Goal: Download file/media

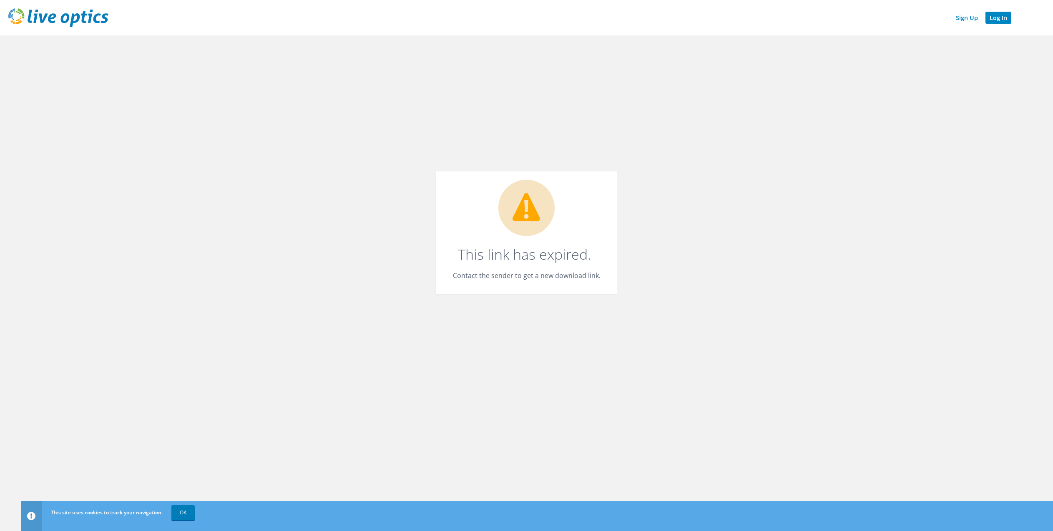
click at [1002, 18] on link "Log In" at bounding box center [998, 18] width 26 height 12
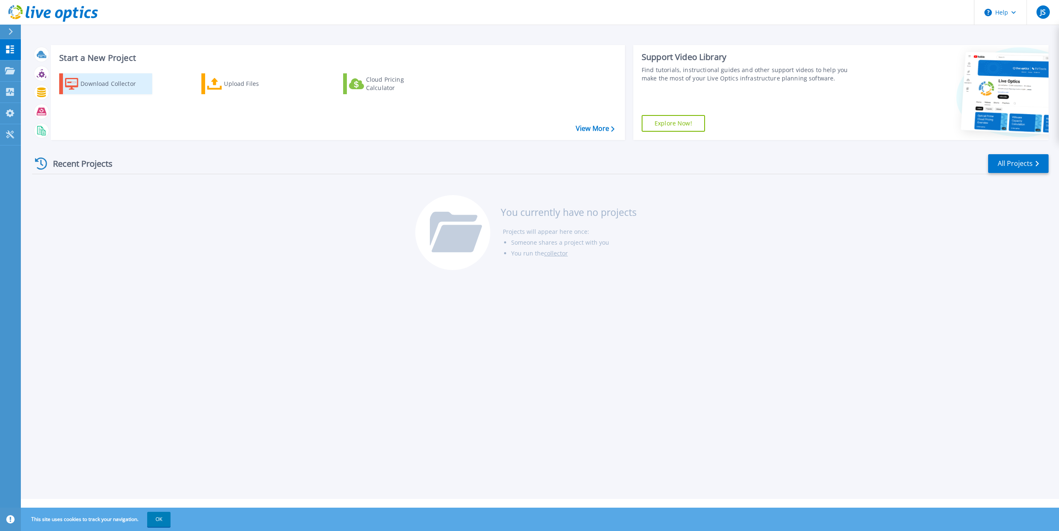
click at [105, 85] on div "Download Collector" at bounding box center [113, 83] width 67 height 17
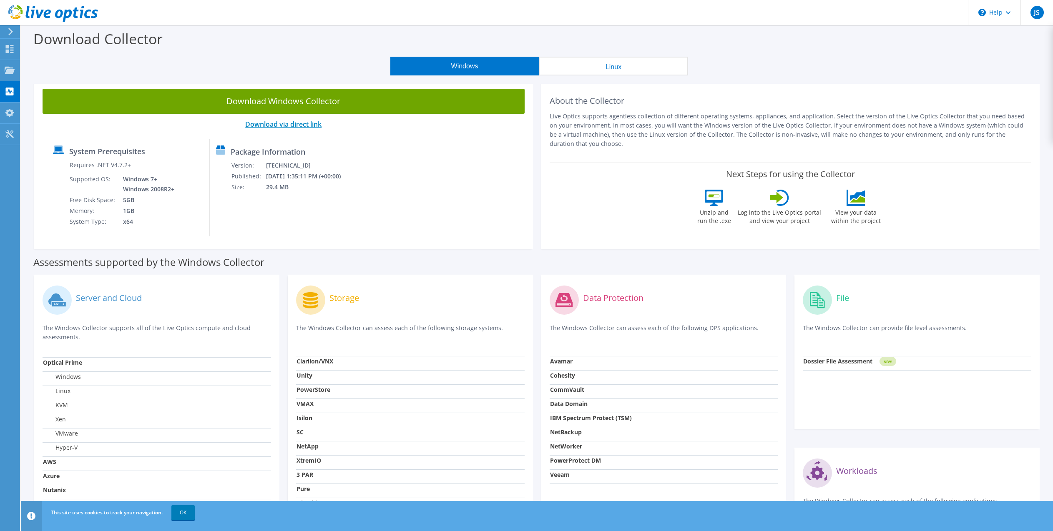
click at [303, 125] on link "Download via direct link" at bounding box center [283, 124] width 76 height 9
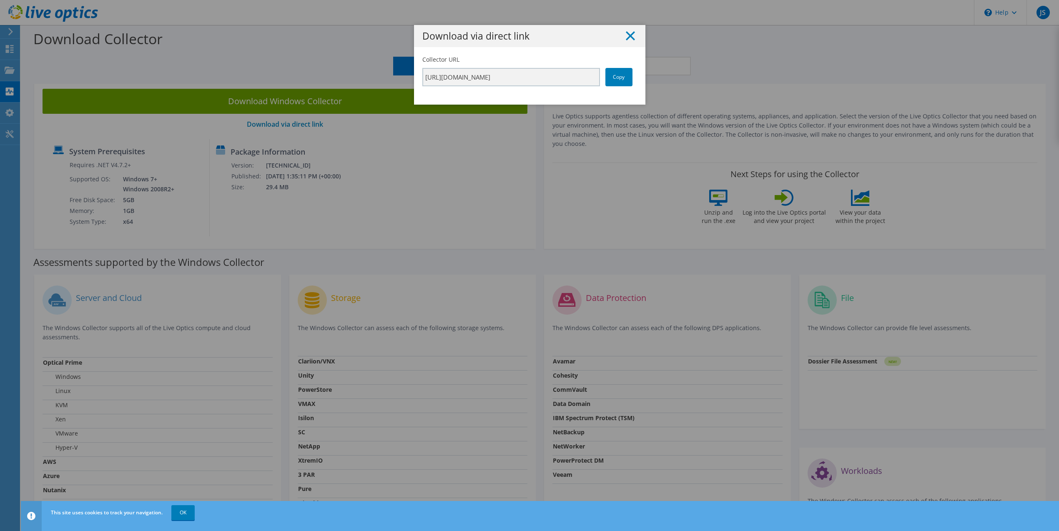
click at [627, 35] on line at bounding box center [630, 36] width 8 height 8
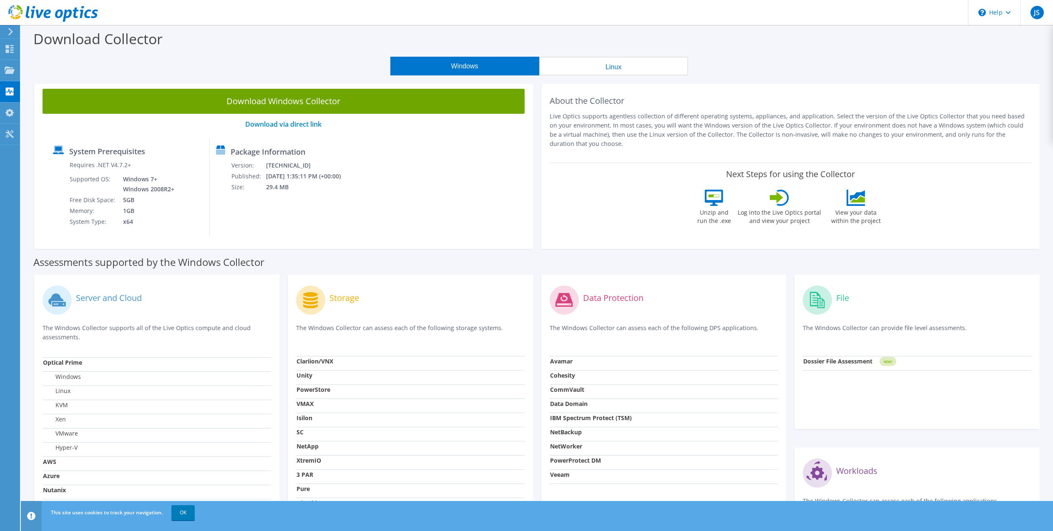
click at [475, 64] on button "Windows" at bounding box center [464, 66] width 149 height 19
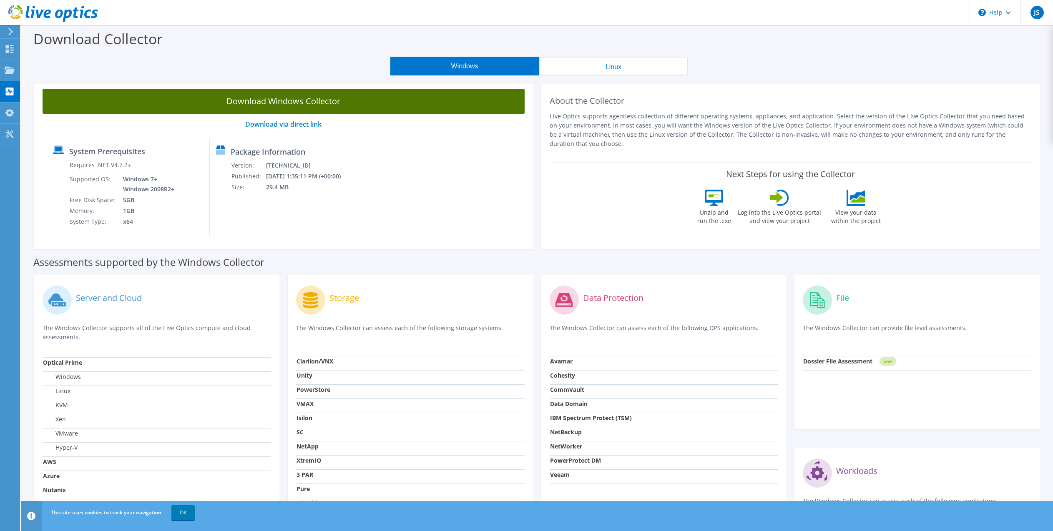
click at [321, 97] on link "Download Windows Collector" at bounding box center [284, 101] width 482 height 25
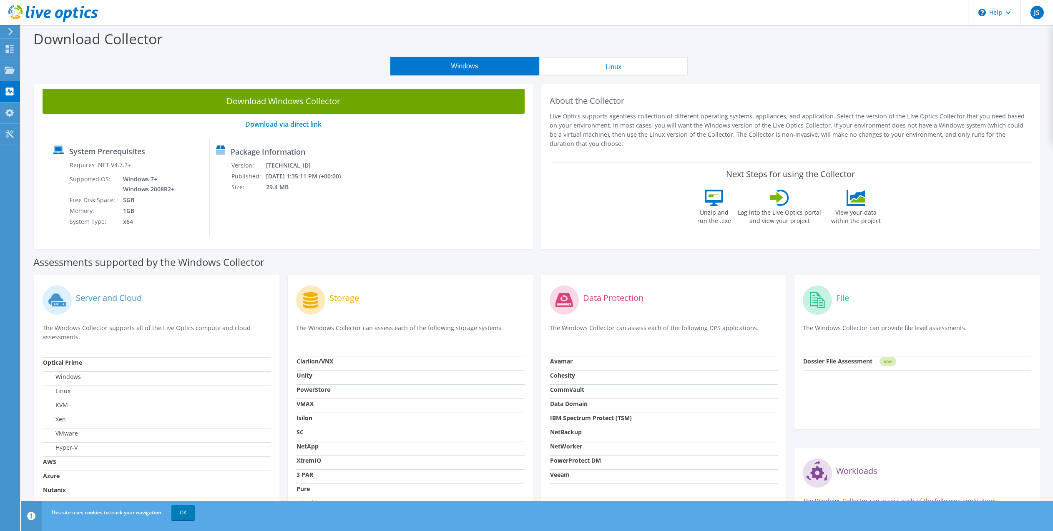
scroll to position [8, 0]
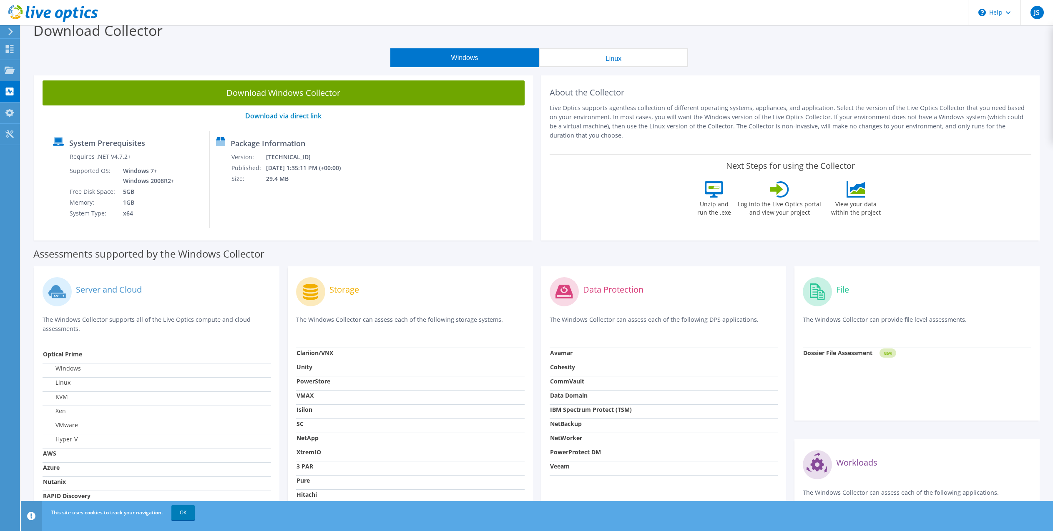
click at [618, 58] on button "Linux" at bounding box center [613, 57] width 149 height 19
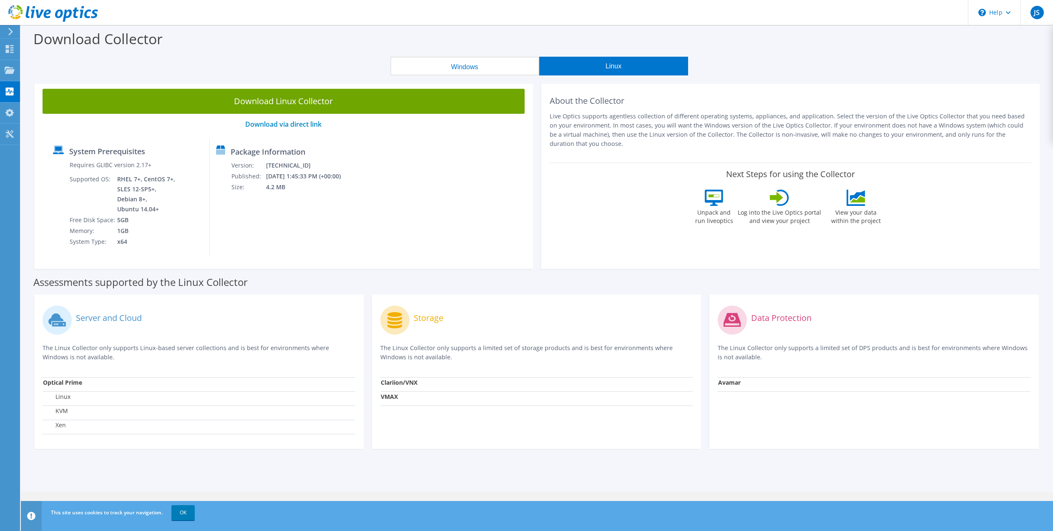
scroll to position [0, 0]
click at [463, 64] on button "Windows" at bounding box center [464, 66] width 149 height 19
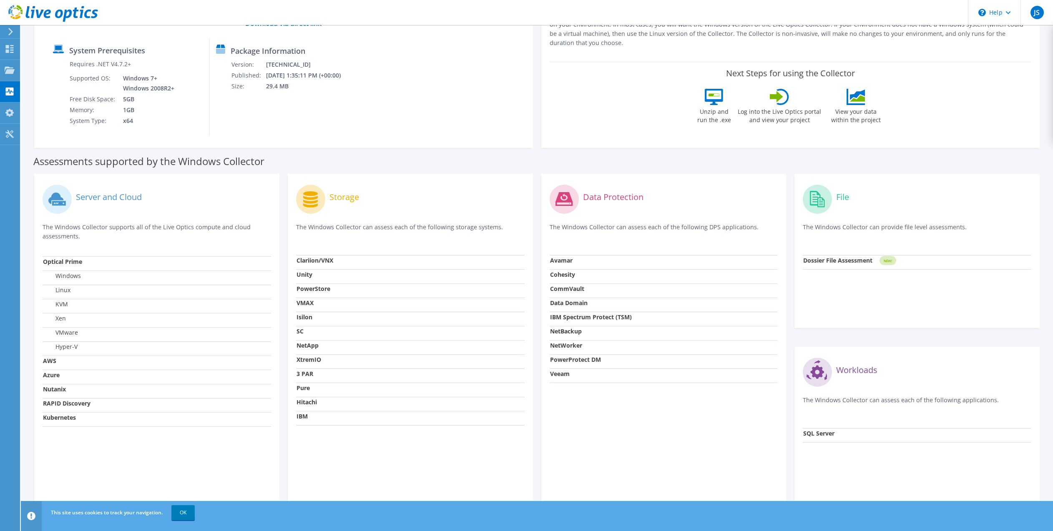
scroll to position [113, 0]
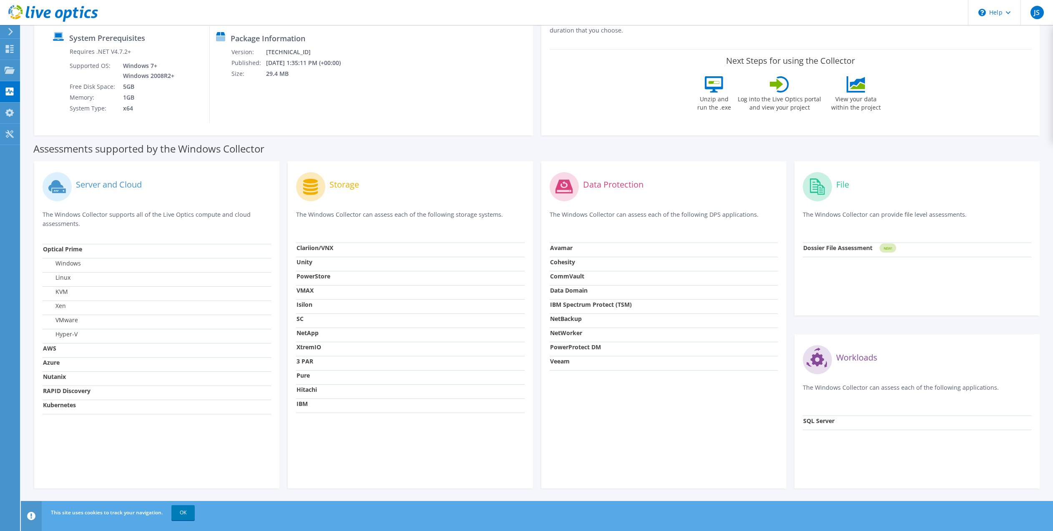
click at [53, 363] on strong "Azure" at bounding box center [51, 363] width 17 height 8
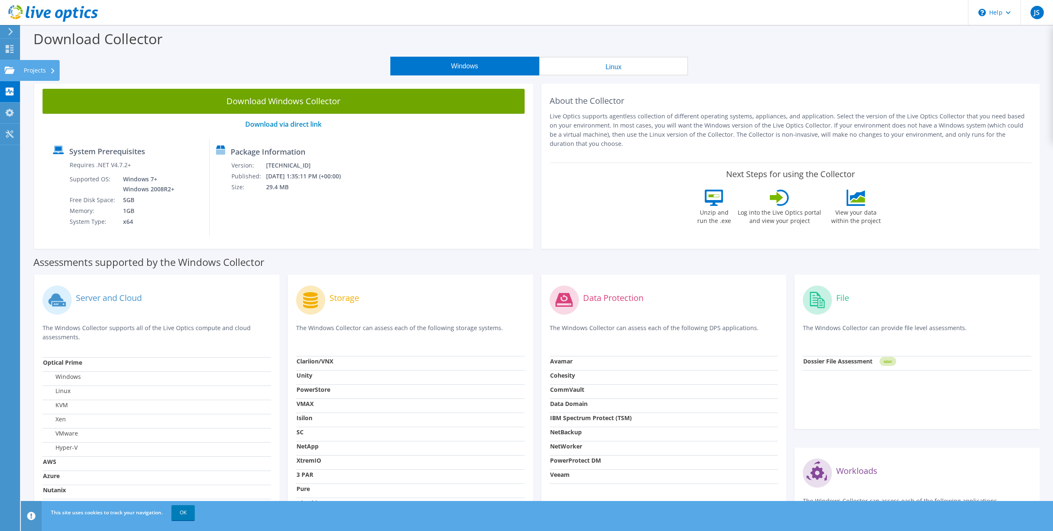
click at [8, 70] on use at bounding box center [10, 69] width 10 height 7
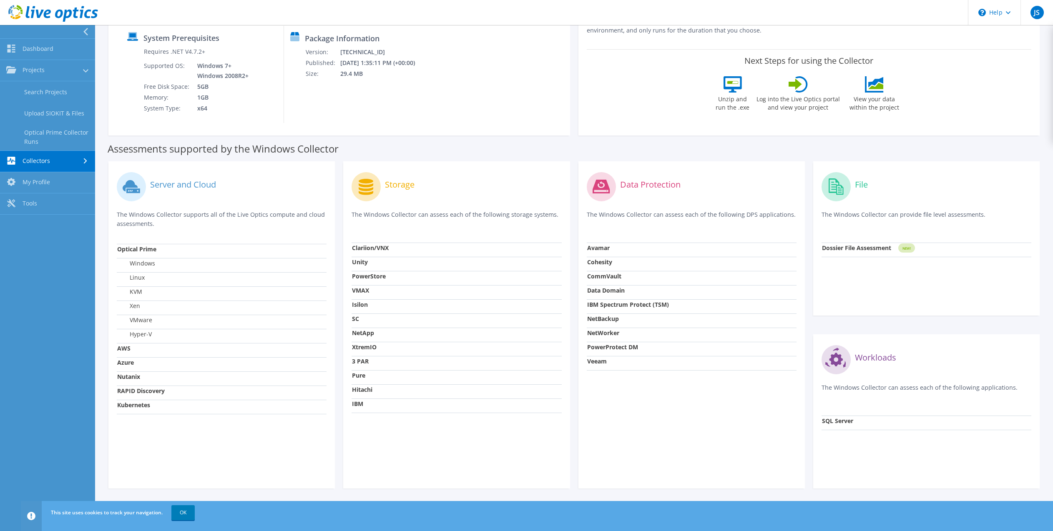
scroll to position [108, 0]
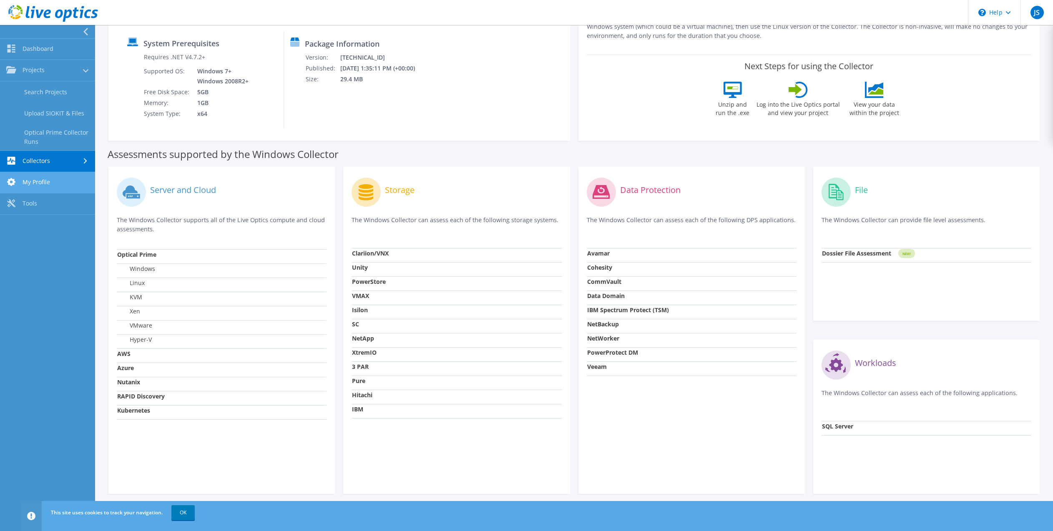
click at [45, 183] on link "My Profile" at bounding box center [47, 182] width 95 height 21
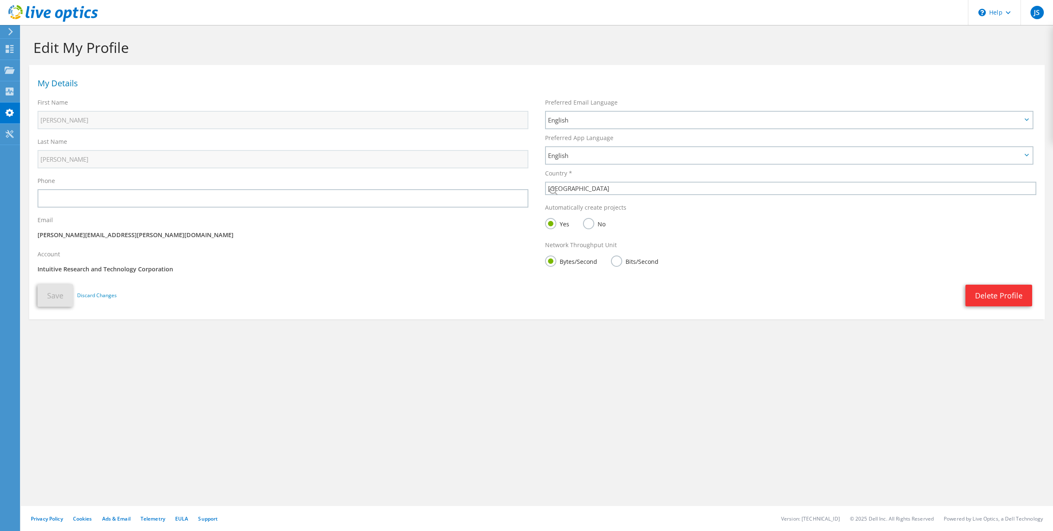
select select "224"
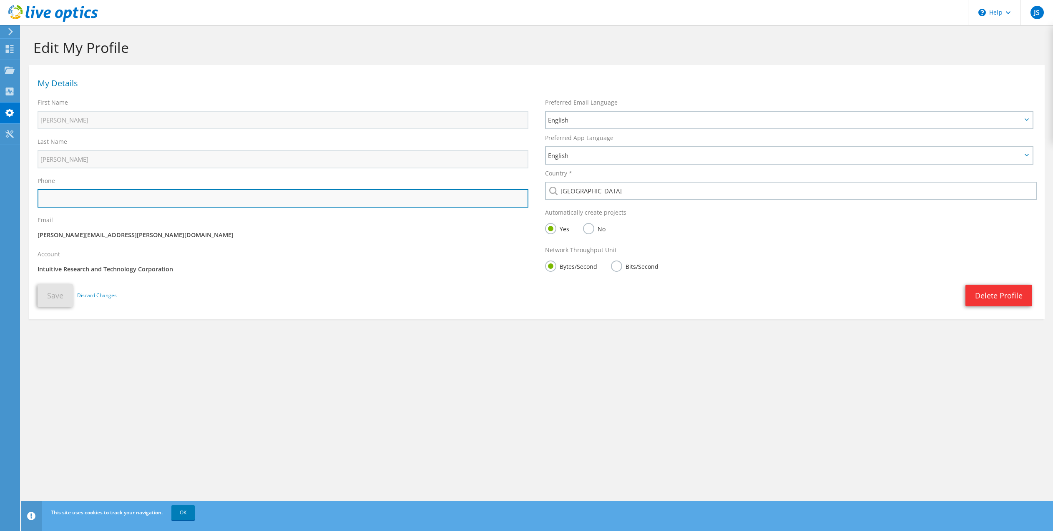
click at [98, 194] on input "text" at bounding box center [283, 198] width 491 height 18
drag, startPoint x: 103, startPoint y: 199, endPoint x: 52, endPoint y: 199, distance: 50.4
click at [52, 199] on input "2569229300" at bounding box center [283, 198] width 491 height 18
drag, startPoint x: 87, startPoint y: 199, endPoint x: 23, endPoint y: 198, distance: 63.8
click at [23, 198] on section "Edit My Profile My Details First Name Jason Last Name Smith Phone 2569229300" at bounding box center [537, 197] width 1032 height 344
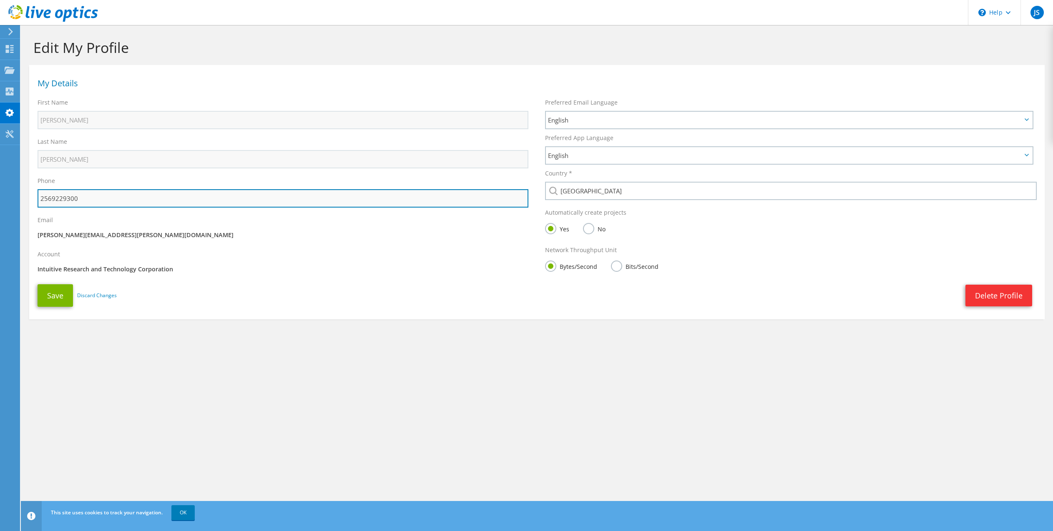
paste input "(256) 836-7361"
type input "(256) 836-7361"
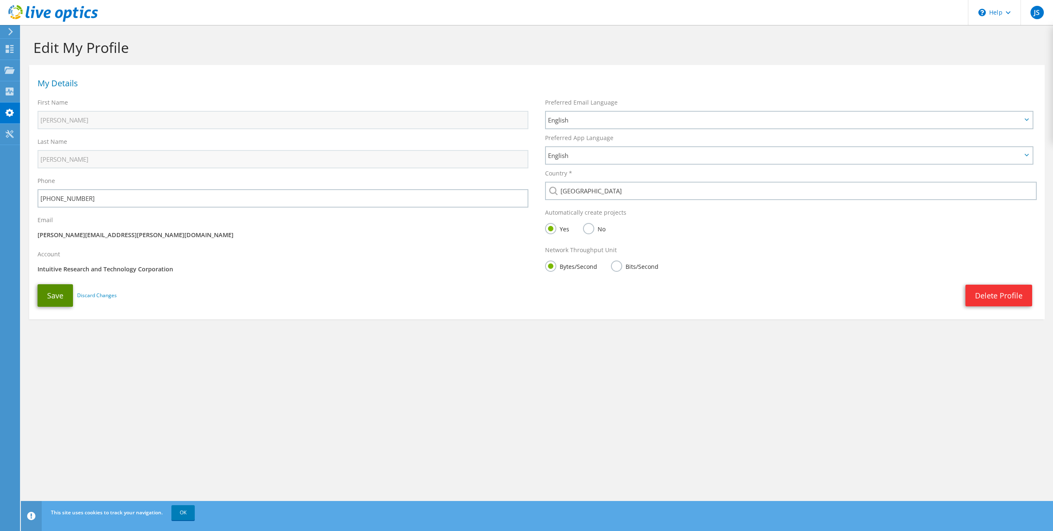
click at [55, 292] on button "Save" at bounding box center [55, 295] width 35 height 23
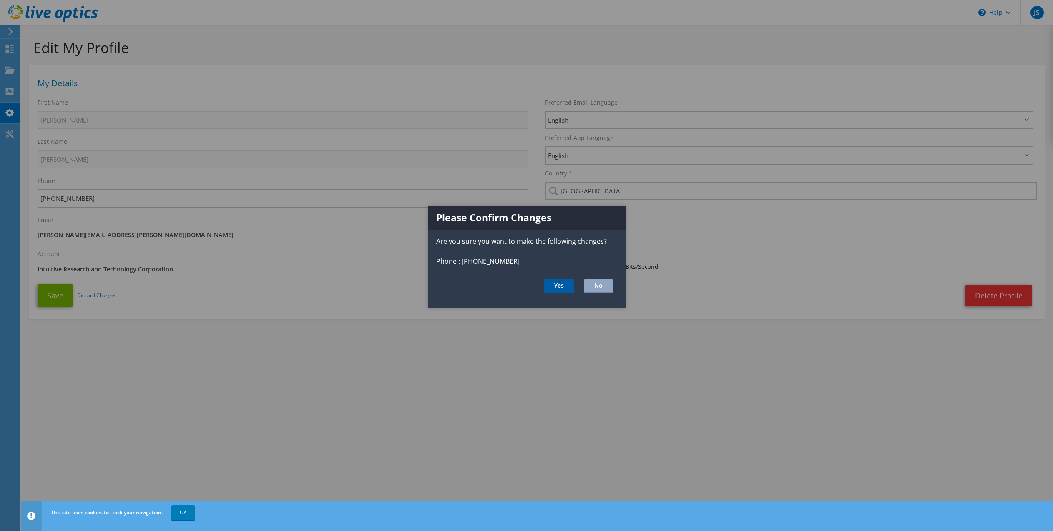
click at [563, 287] on button "Yes" at bounding box center [559, 286] width 30 height 14
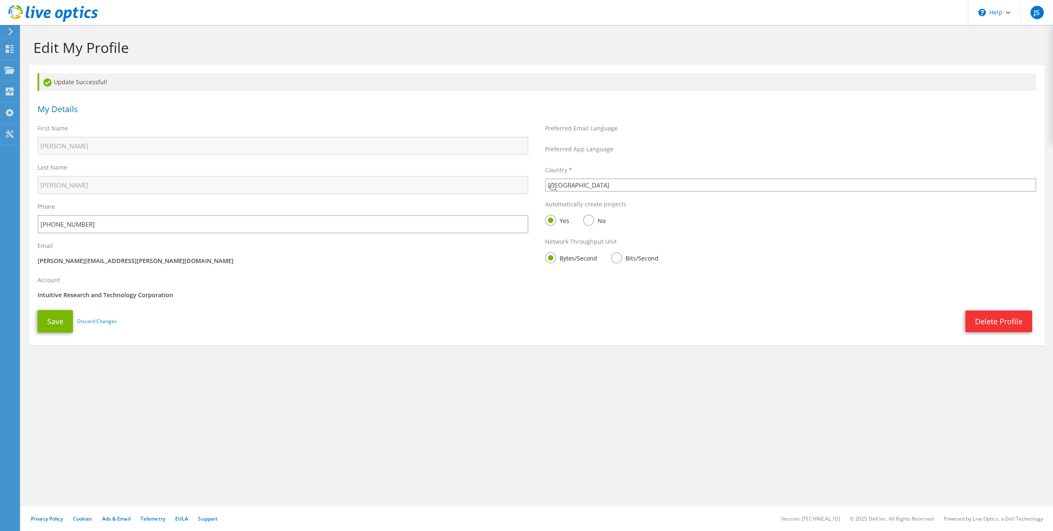
select select "224"
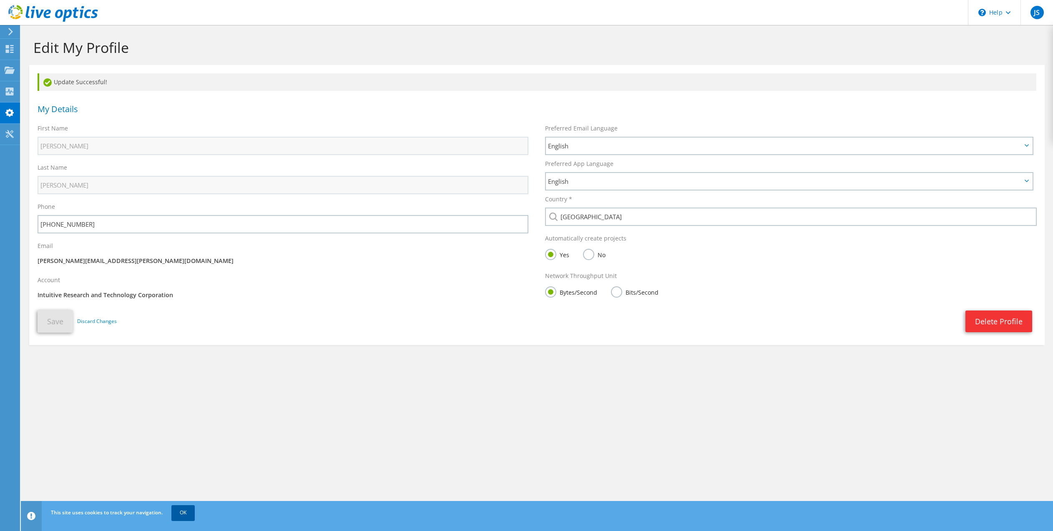
click at [188, 510] on link "OK" at bounding box center [182, 512] width 23 height 15
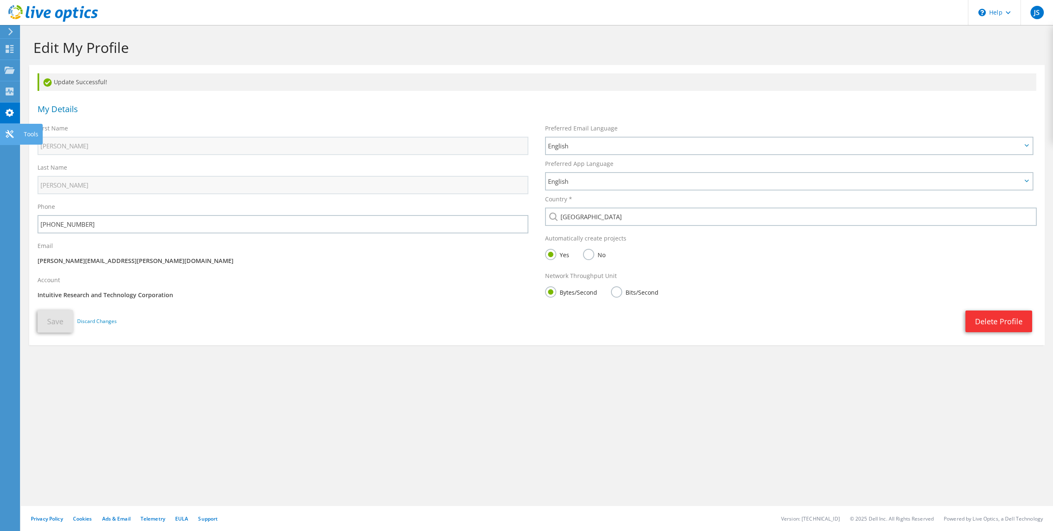
click at [8, 133] on use at bounding box center [9, 134] width 8 height 8
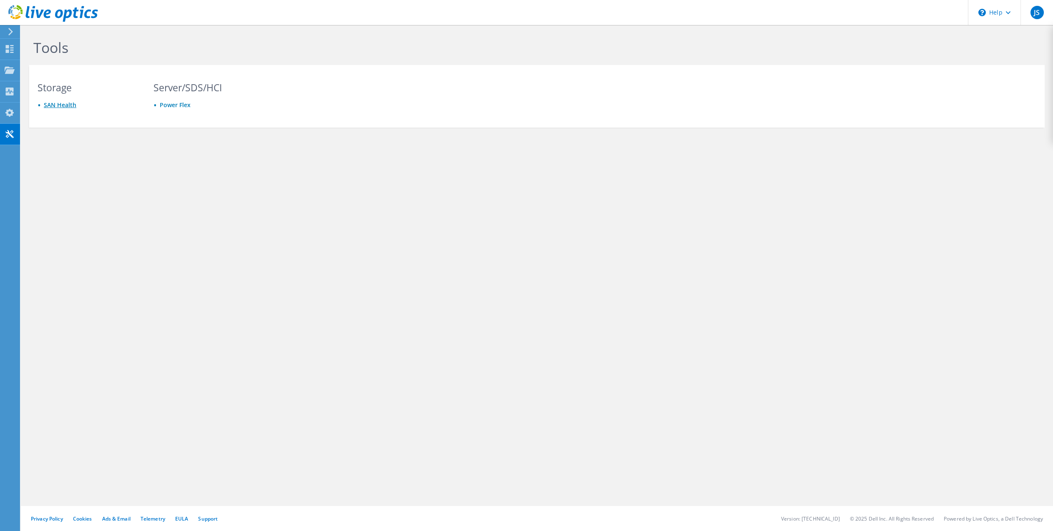
click at [65, 107] on link "SAN Health" at bounding box center [60, 105] width 33 height 8
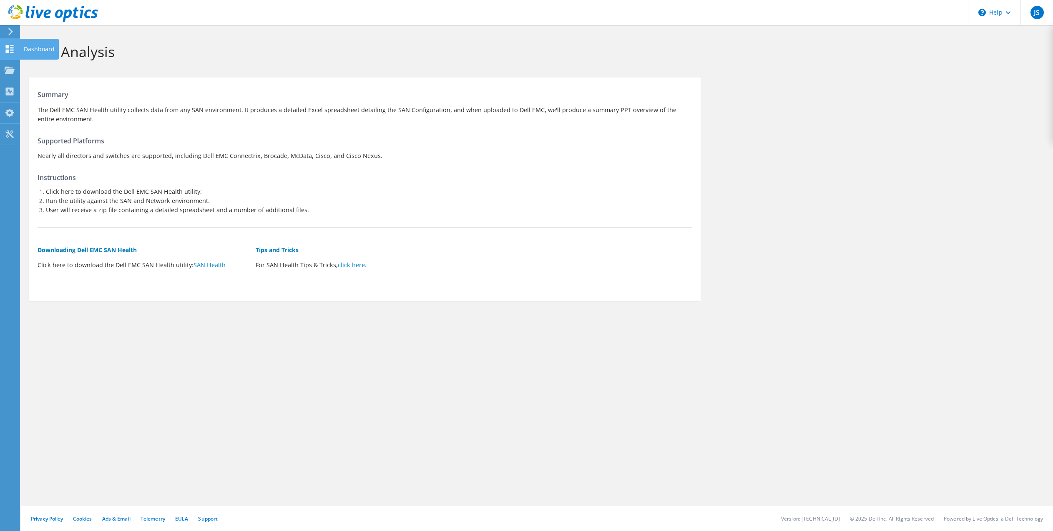
click at [8, 49] on icon at bounding box center [10, 49] width 10 height 8
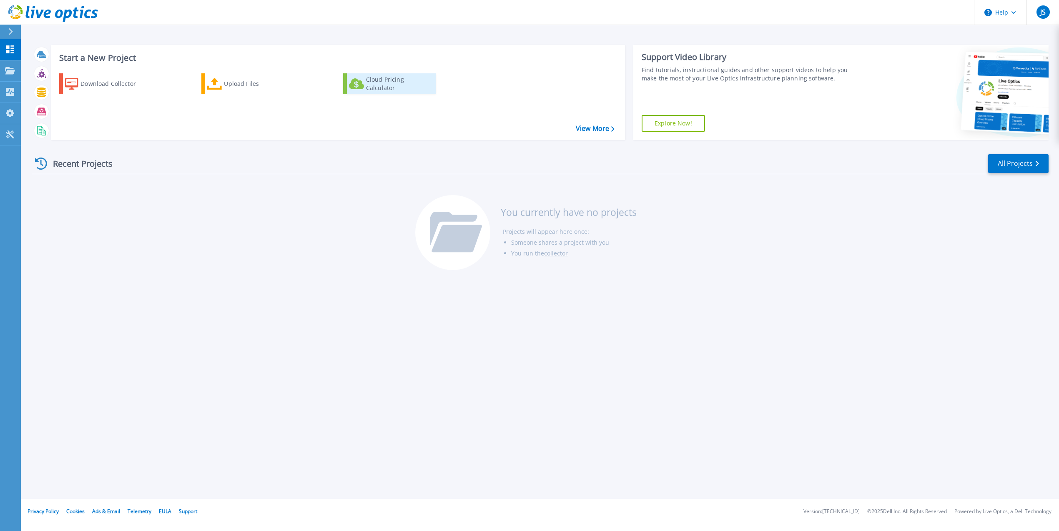
click at [393, 84] on div "Cloud Pricing Calculator" at bounding box center [399, 83] width 67 height 17
click at [1018, 168] on link "All Projects" at bounding box center [1018, 163] width 60 height 19
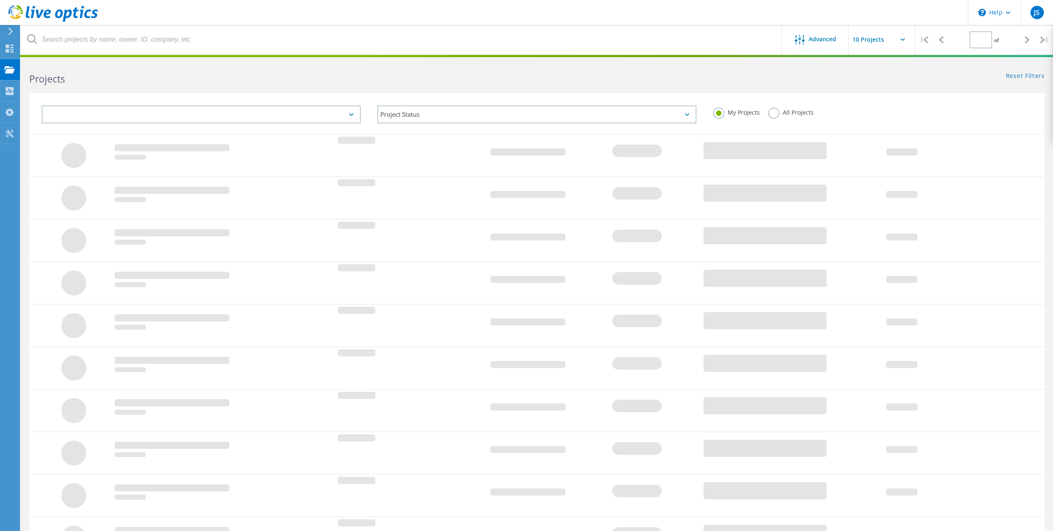
type input "1"
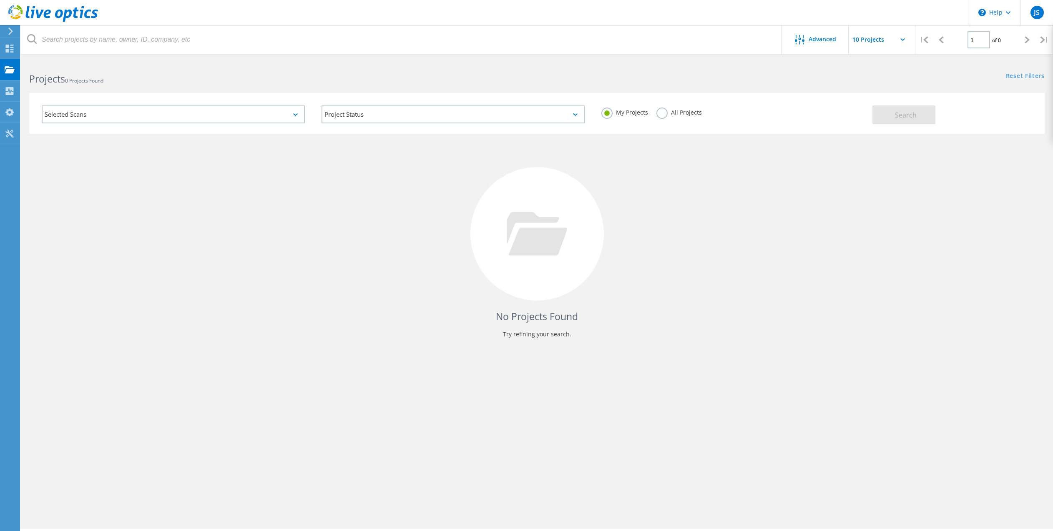
click at [295, 114] on icon at bounding box center [295, 114] width 5 height 3
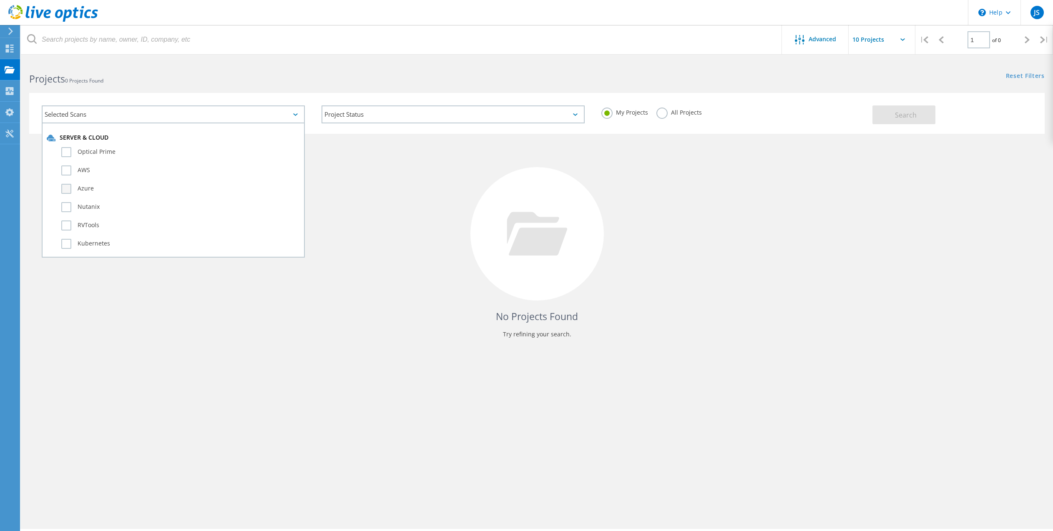
click at [65, 190] on label "Azure" at bounding box center [180, 189] width 238 height 10
click at [0, 0] on input "Azure" at bounding box center [0, 0] width 0 height 0
click at [902, 111] on span "Search" at bounding box center [906, 114] width 22 height 9
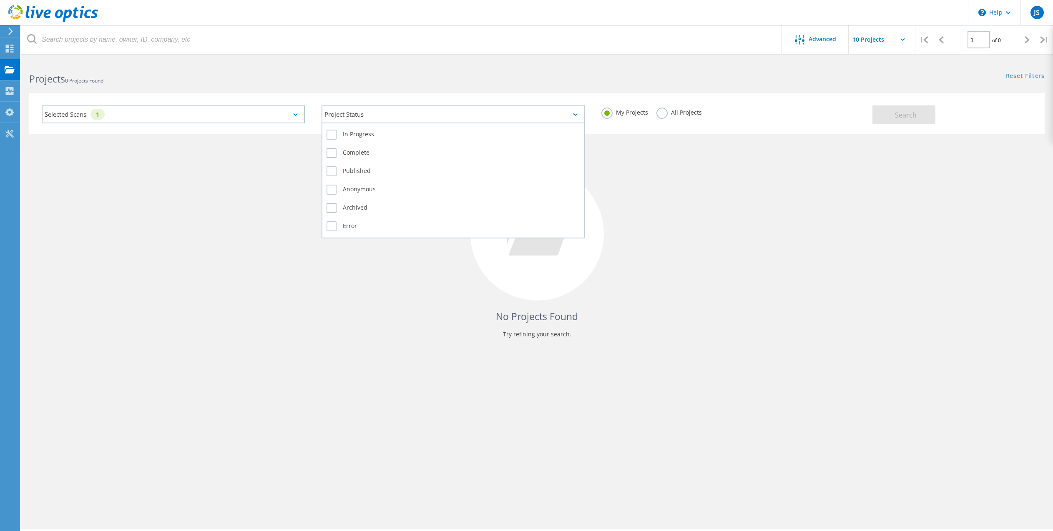
click at [577, 115] on div "Project Status" at bounding box center [452, 114] width 263 height 18
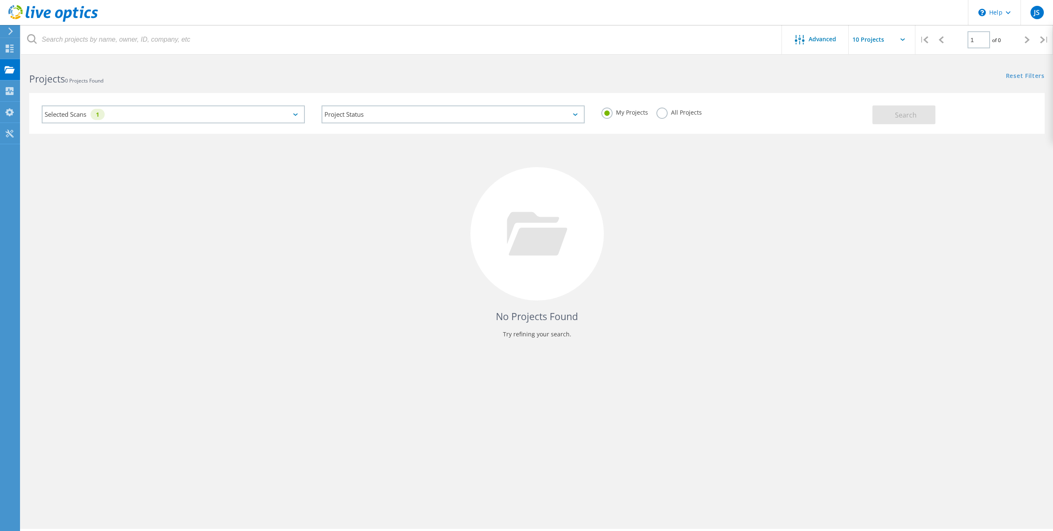
click at [659, 114] on label "All Projects" at bounding box center [678, 112] width 45 height 8
click at [0, 0] on input "All Projects" at bounding box center [0, 0] width 0 height 0
click at [906, 117] on span "Search" at bounding box center [906, 114] width 22 height 9
click at [298, 115] on div "Selected Scans 1" at bounding box center [173, 114] width 263 height 18
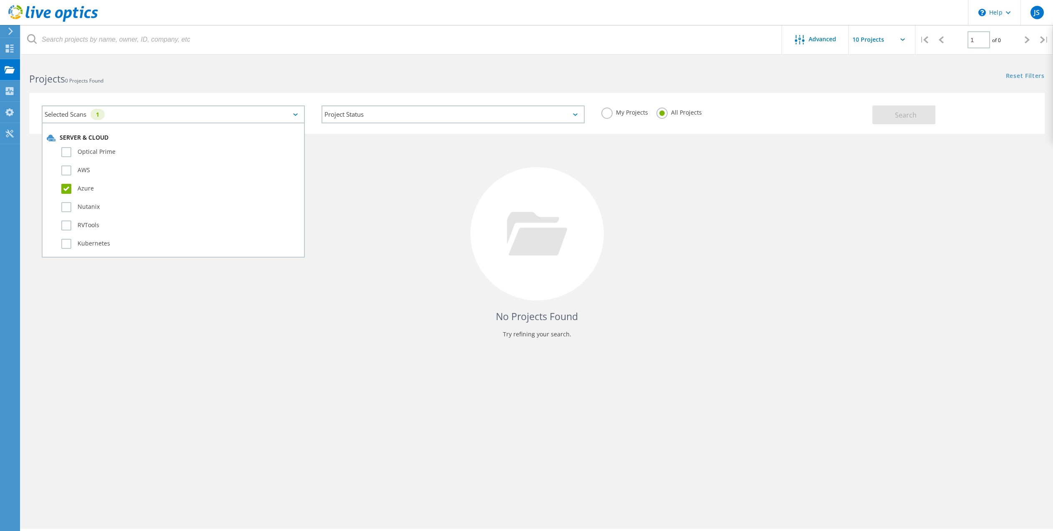
click at [68, 188] on label "Azure" at bounding box center [180, 189] width 238 height 10
click at [0, 0] on input "Azure" at bounding box center [0, 0] width 0 height 0
click at [893, 115] on button "Search" at bounding box center [903, 114] width 63 height 19
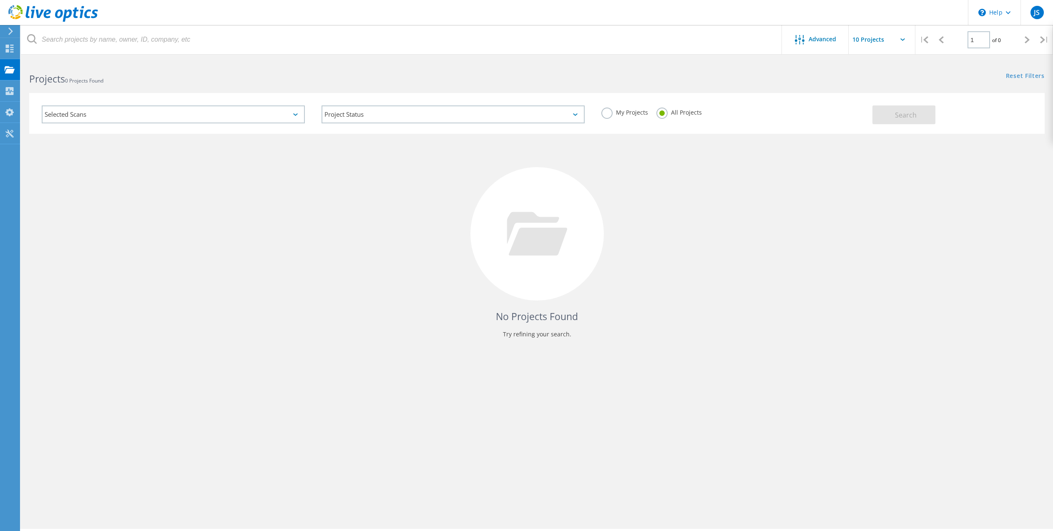
click at [892, 41] on input "text" at bounding box center [889, 39] width 83 height 29
click at [823, 41] on span "Advanced" at bounding box center [822, 39] width 28 height 6
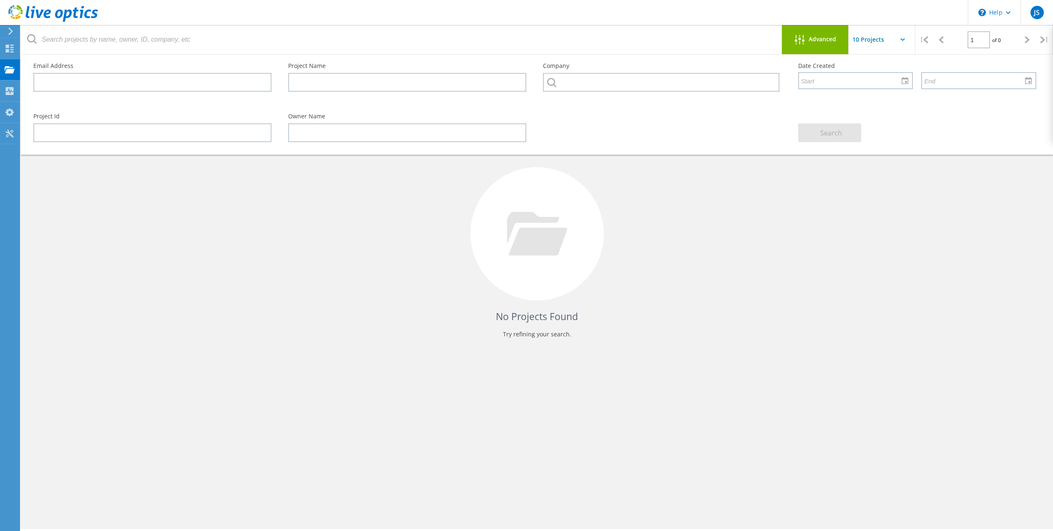
click at [823, 41] on span "Advanced" at bounding box center [822, 39] width 28 height 6
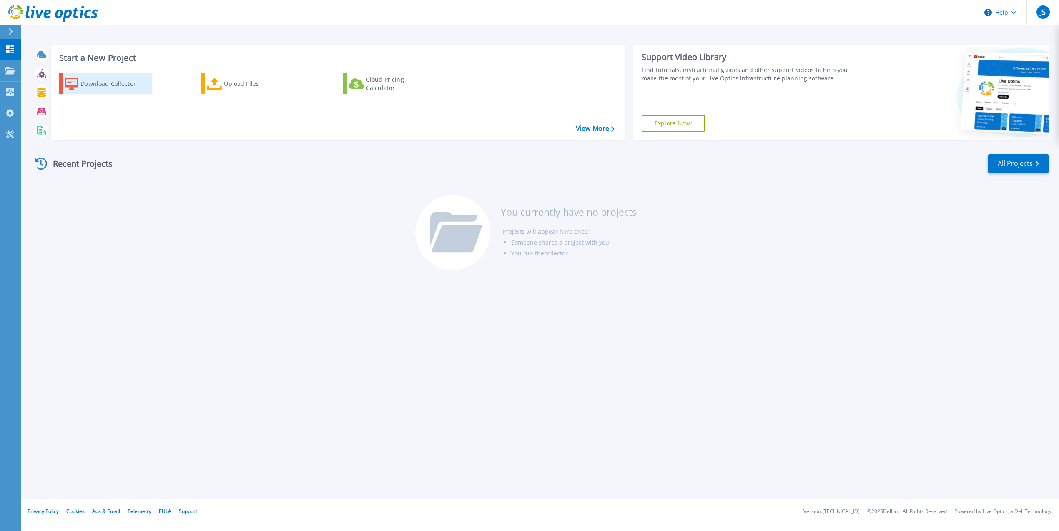
click at [92, 82] on div "Download Collector" at bounding box center [113, 83] width 67 height 17
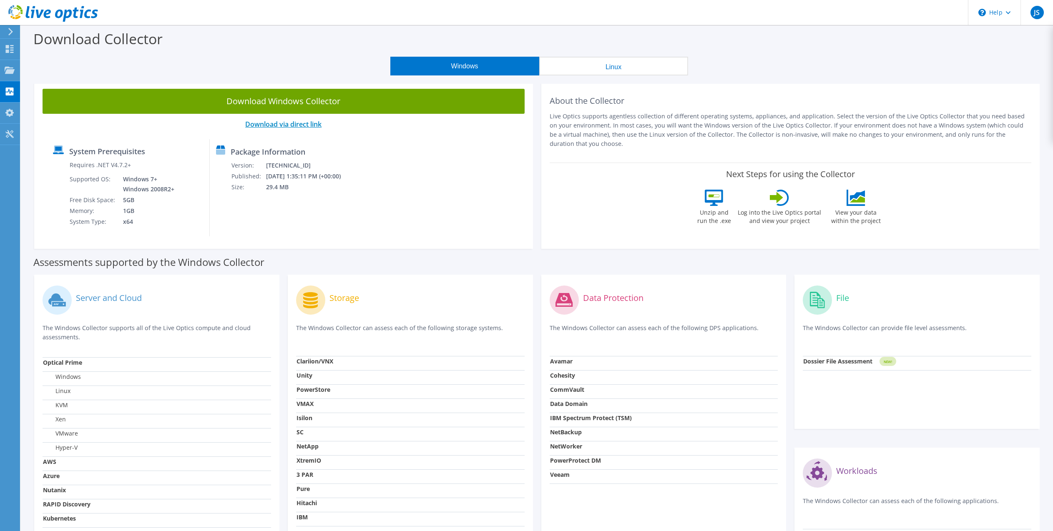
click at [318, 124] on link "Download via direct link" at bounding box center [283, 124] width 76 height 9
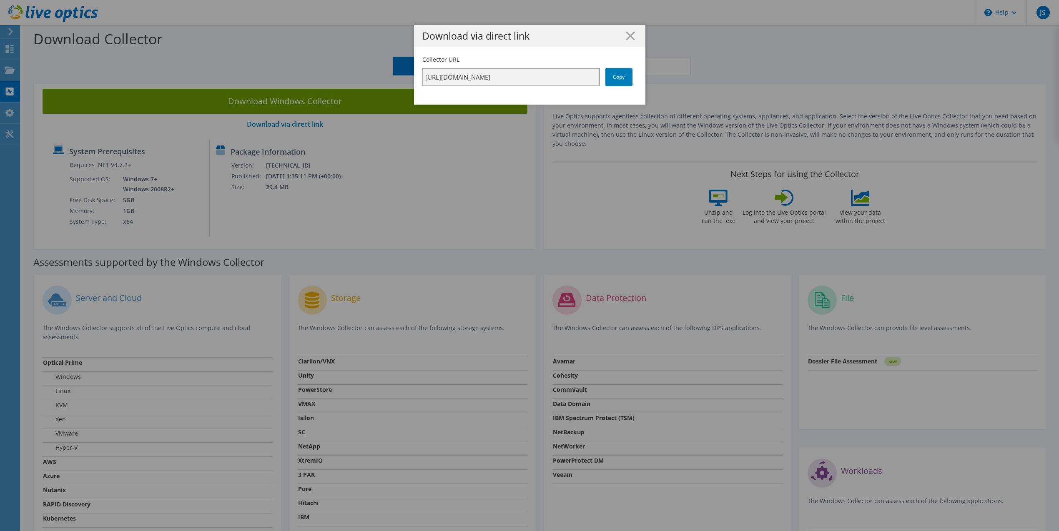
click at [479, 78] on input "[URL][DOMAIN_NAME]" at bounding box center [511, 77] width 178 height 18
click at [610, 78] on link "Copy" at bounding box center [618, 77] width 27 height 18
click at [626, 36] on line at bounding box center [630, 36] width 8 height 8
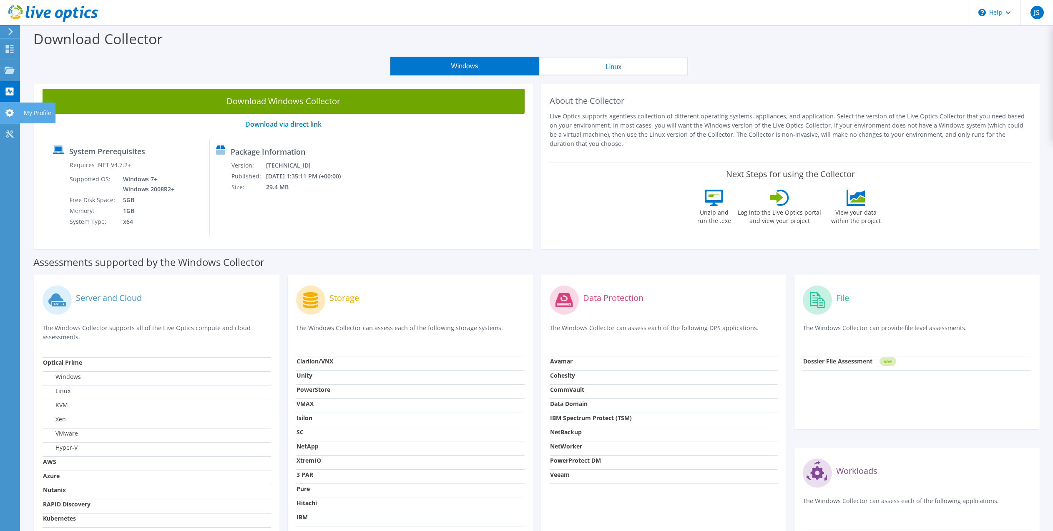
click at [12, 114] on use at bounding box center [9, 113] width 8 height 8
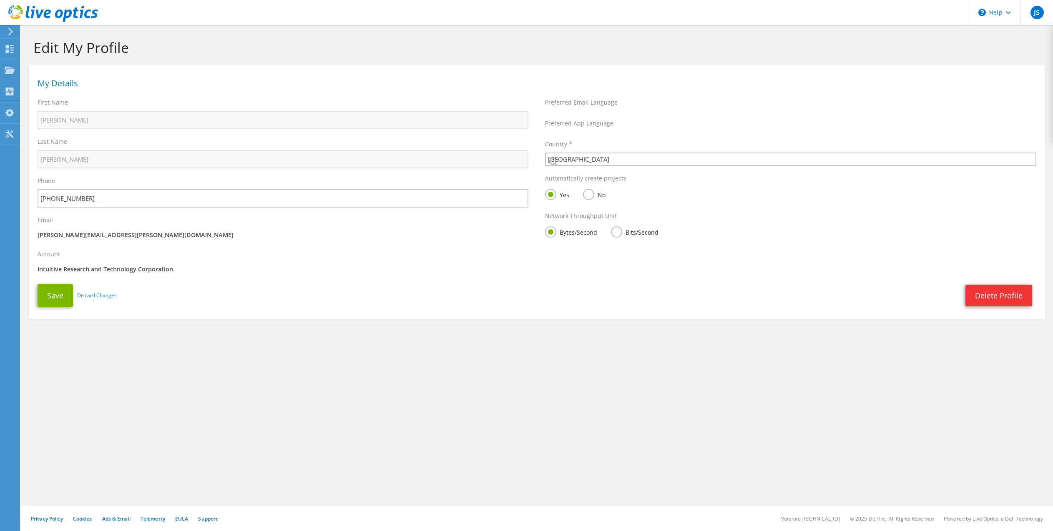
select select "224"
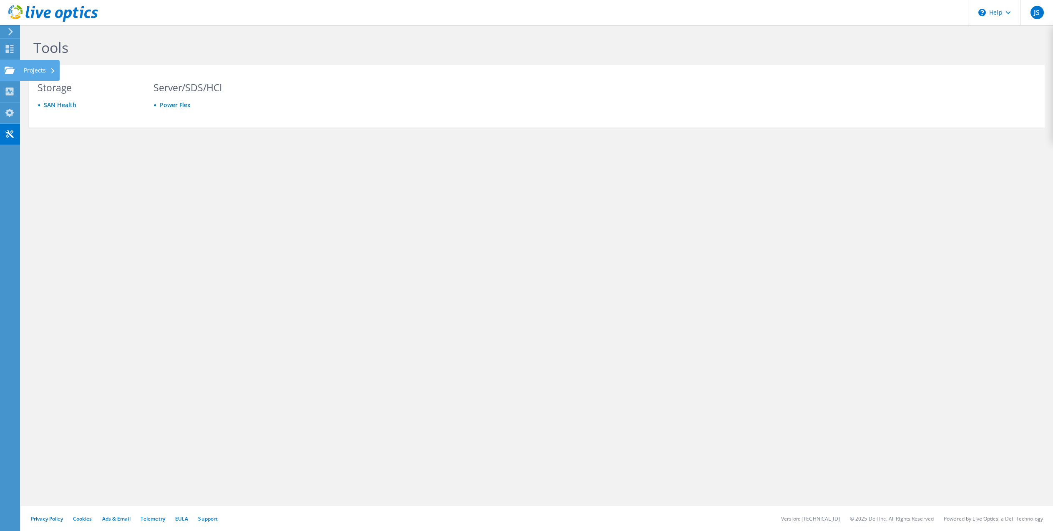
click at [39, 69] on div "Projects" at bounding box center [40, 70] width 40 height 21
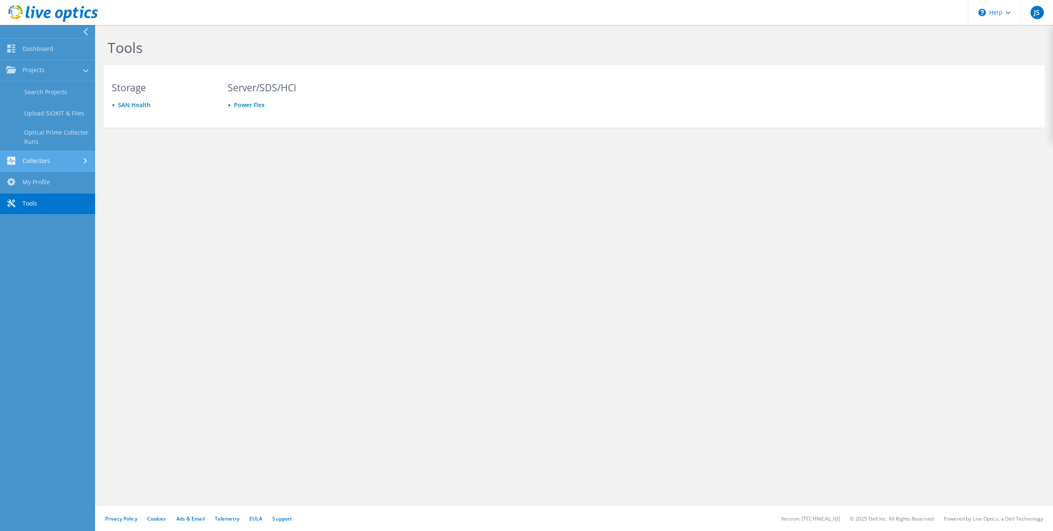
click at [47, 158] on link "Collectors" at bounding box center [47, 161] width 95 height 21
click at [88, 30] on icon at bounding box center [86, 32] width 6 height 8
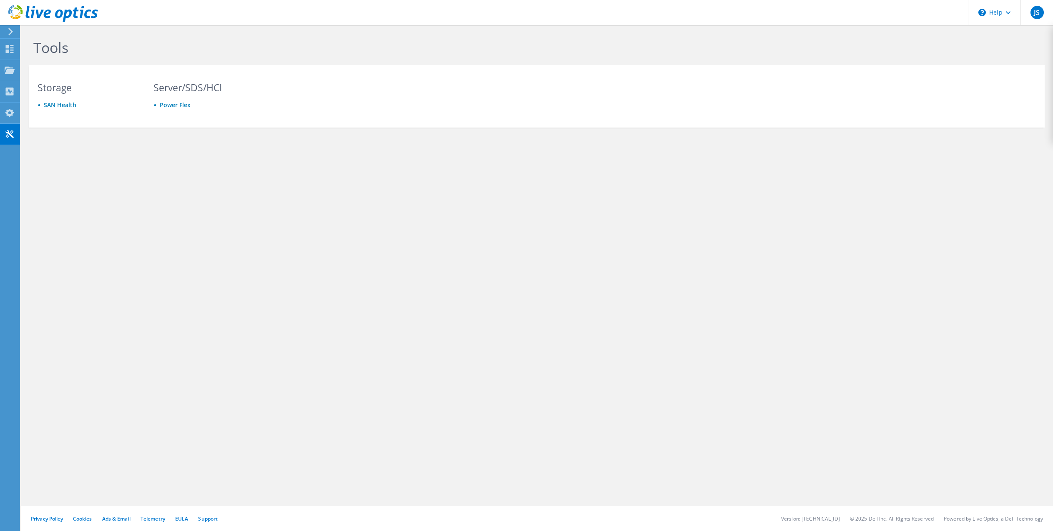
click at [13, 33] on icon at bounding box center [11, 32] width 6 height 8
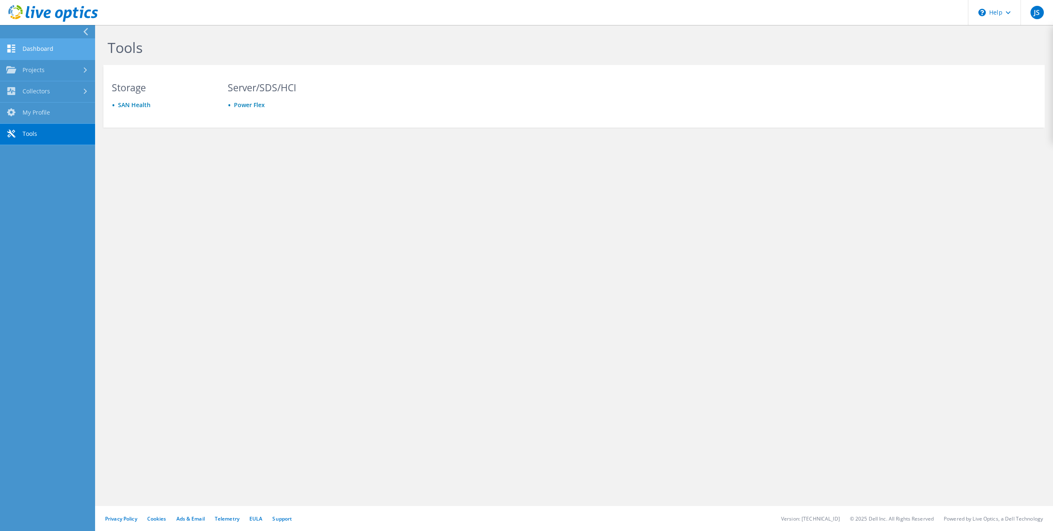
click at [28, 51] on link "Dashboard" at bounding box center [47, 49] width 95 height 21
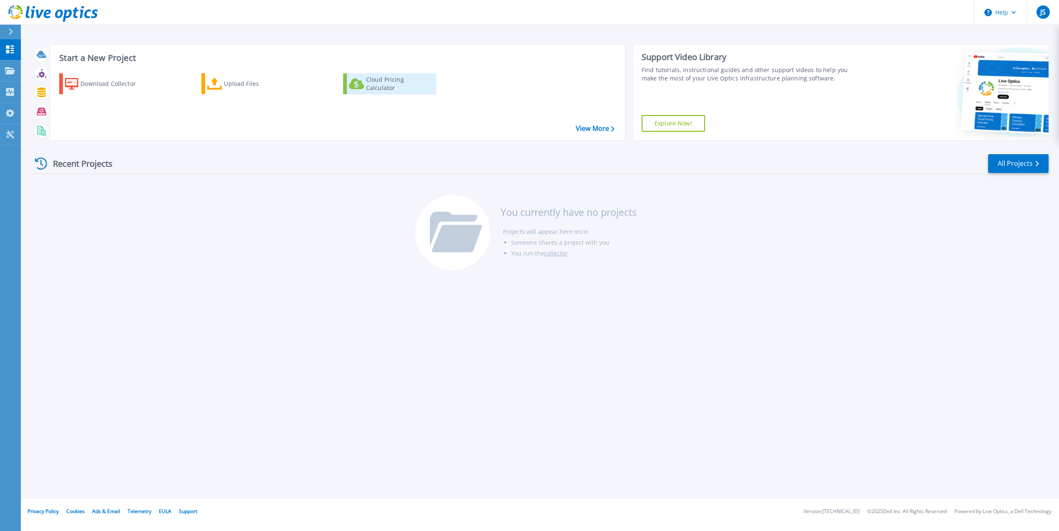
click at [391, 85] on div "Cloud Pricing Calculator" at bounding box center [399, 83] width 67 height 17
click at [386, 84] on div "Cloud Pricing Calculator" at bounding box center [399, 83] width 67 height 17
